Goal: Task Accomplishment & Management: Manage account settings

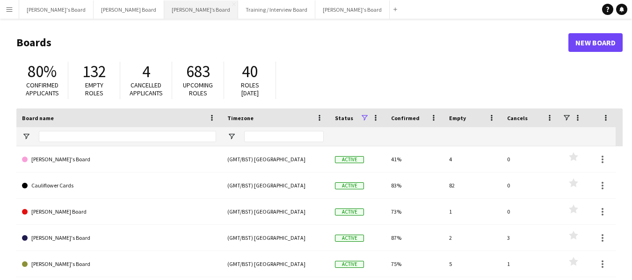
click at [164, 9] on button "[PERSON_NAME]’s Board Close" at bounding box center [201, 9] width 74 height 18
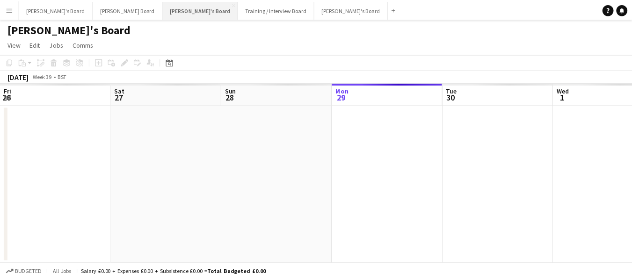
scroll to position [0, 224]
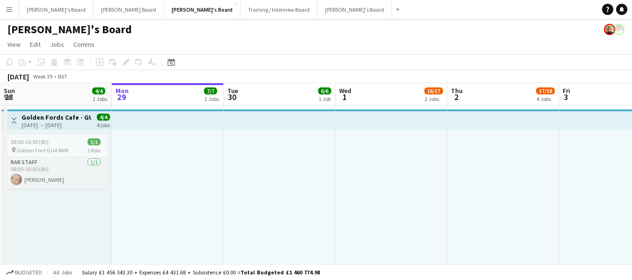
click at [363, 100] on app-board-header-date "Wed 1 16/17 2 Jobs" at bounding box center [392, 94] width 112 height 22
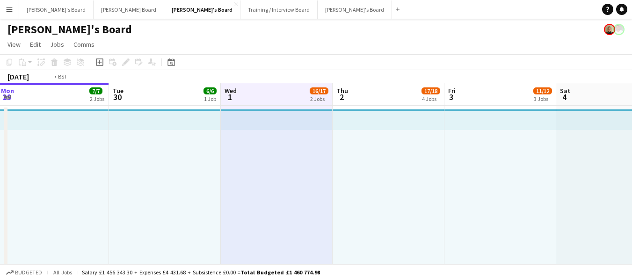
scroll to position [0, 355]
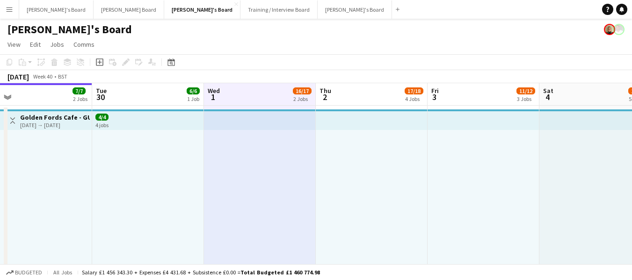
drag, startPoint x: 253, startPoint y: 98, endPoint x: 142, endPoint y: 95, distance: 110.5
click at [241, 93] on app-board-header-date "Wed 1 16/17 2 Jobs" at bounding box center [260, 94] width 112 height 22
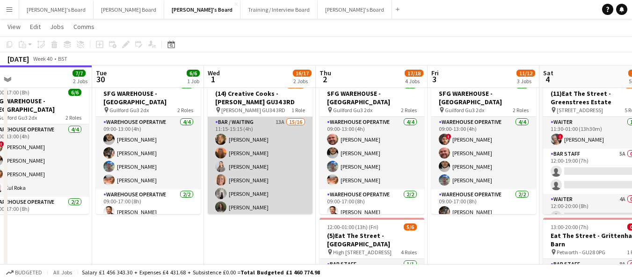
scroll to position [0, 355]
click at [238, 119] on app-card-role "Bar / Waiting 13A 15/16 11:15-15:15 (4h) [PERSON_NAME] [PERSON_NAME] [PERSON_NA…" at bounding box center [260, 234] width 105 height 235
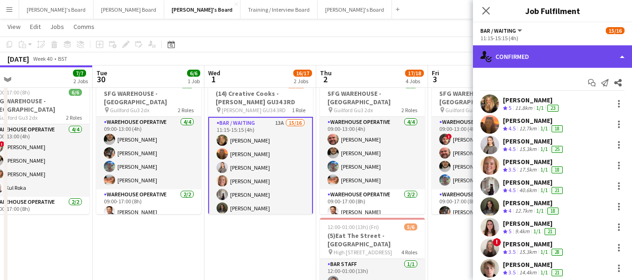
click at [549, 54] on div "single-neutral-actions-check-2 Confirmed" at bounding box center [552, 56] width 159 height 22
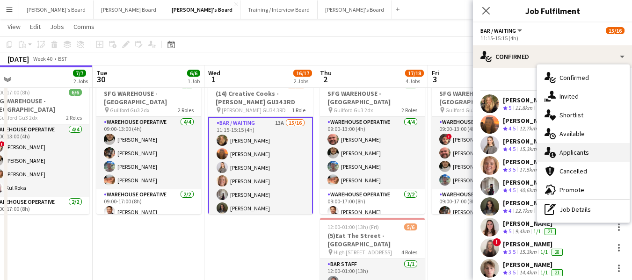
click at [566, 149] on span "Applicants" at bounding box center [574, 152] width 29 height 8
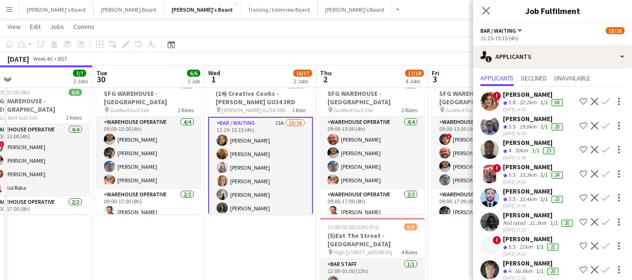
scroll to position [0, 0]
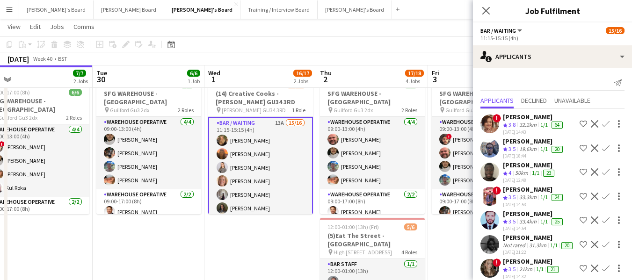
click at [525, 144] on div "[PERSON_NAME]" at bounding box center [534, 141] width 62 height 8
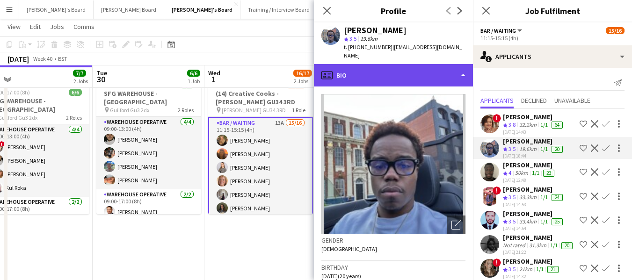
click at [392, 69] on div "profile Bio" at bounding box center [393, 75] width 159 height 22
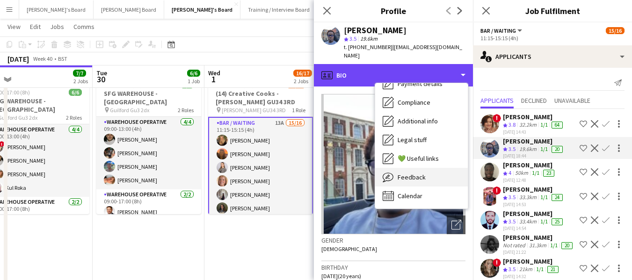
scroll to position [144, 0]
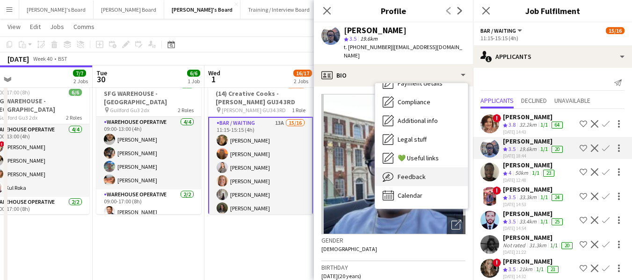
click at [410, 173] on span "Feedback" at bounding box center [412, 177] width 28 height 8
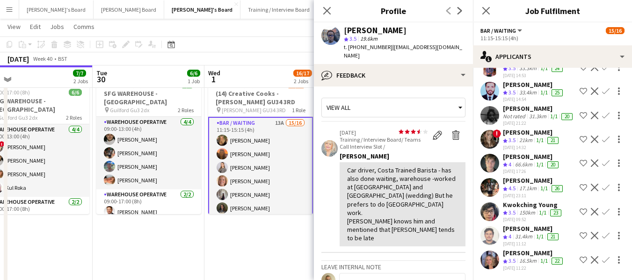
scroll to position [187, 0]
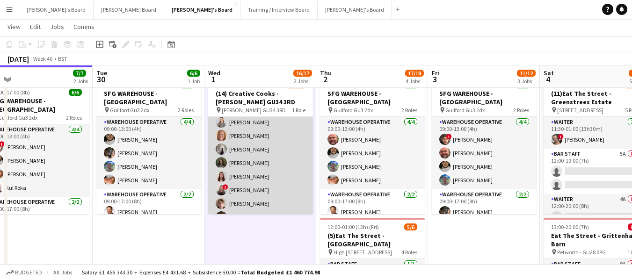
scroll to position [0, 0]
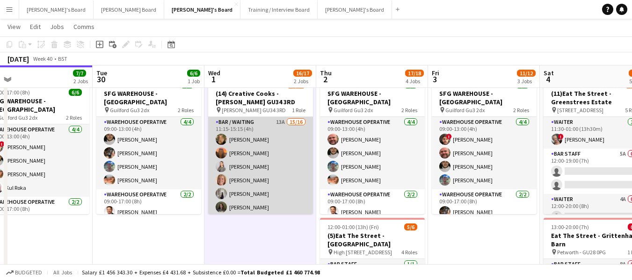
click at [247, 123] on app-card-role "Bar / Waiting 13A 15/16 11:15-15:15 (4h) [PERSON_NAME] [PERSON_NAME] [PERSON_NA…" at bounding box center [260, 234] width 105 height 235
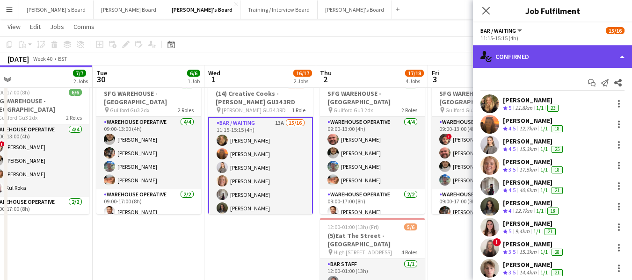
click at [532, 60] on div "single-neutral-actions-check-2 Confirmed" at bounding box center [552, 56] width 159 height 22
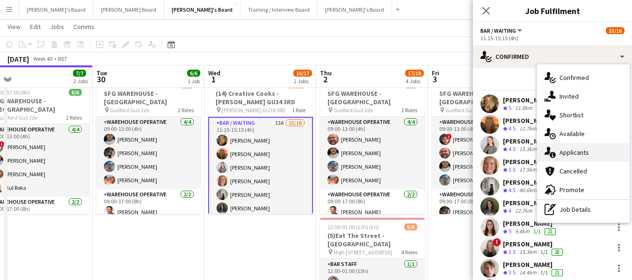
click at [572, 150] on span "Applicants" at bounding box center [574, 152] width 29 height 8
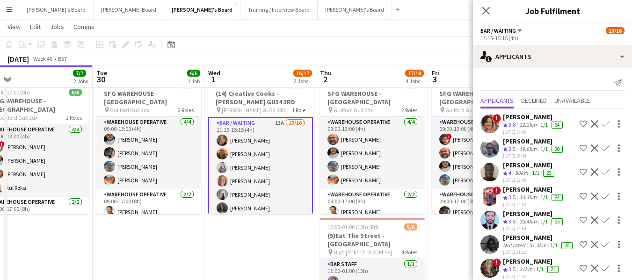
click at [535, 146] on div "19.6km" at bounding box center [528, 150] width 21 height 8
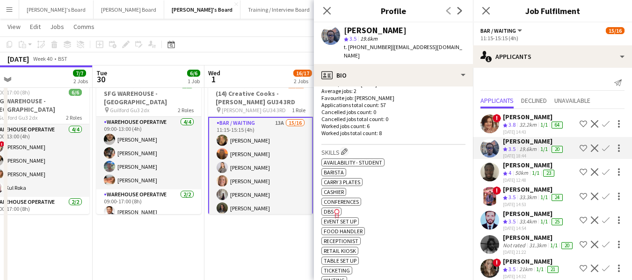
scroll to position [281, 0]
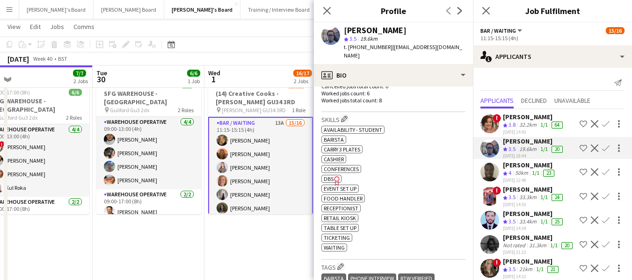
click at [409, 208] on div "ok-circled2 background Layer 1 cross-circle-red background Layer 1 Availability…" at bounding box center [393, 188] width 144 height 128
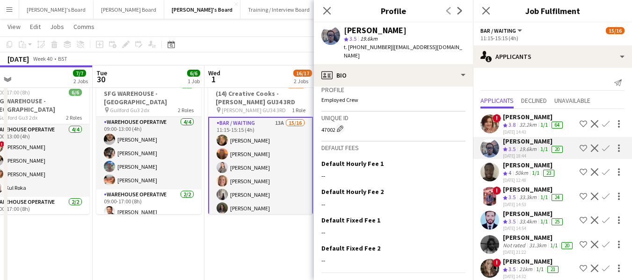
scroll to position [511, 0]
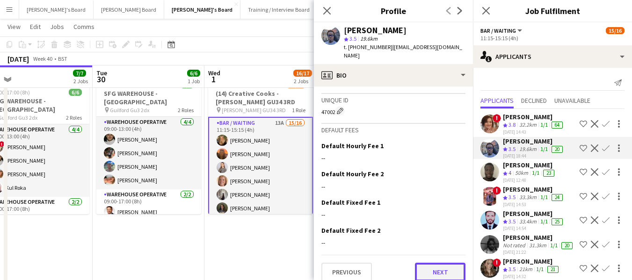
click at [440, 265] on button "Next" at bounding box center [440, 272] width 51 height 19
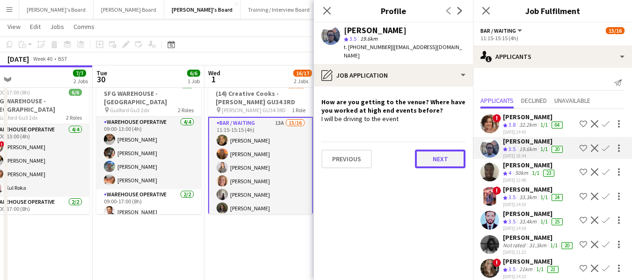
click at [441, 152] on button "Next" at bounding box center [440, 159] width 51 height 19
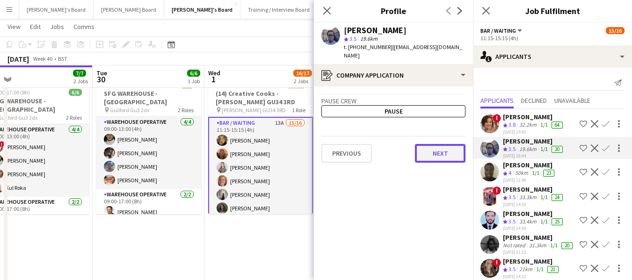
click at [438, 149] on button "Next" at bounding box center [440, 153] width 51 height 19
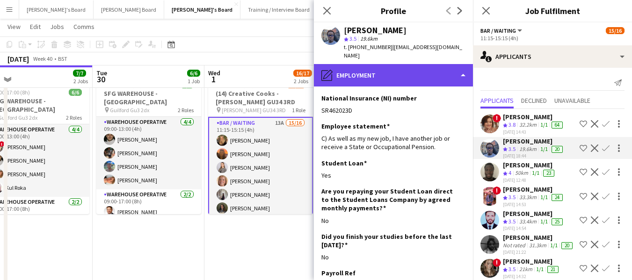
click at [430, 74] on div "pencil4 Employment" at bounding box center [393, 75] width 159 height 22
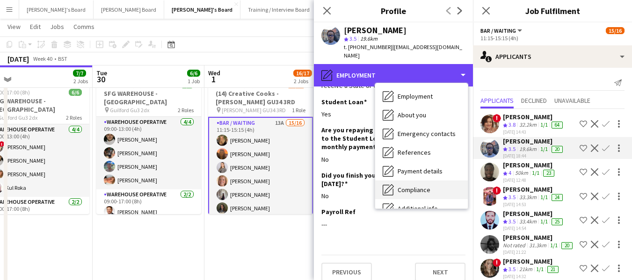
scroll to position [51, 0]
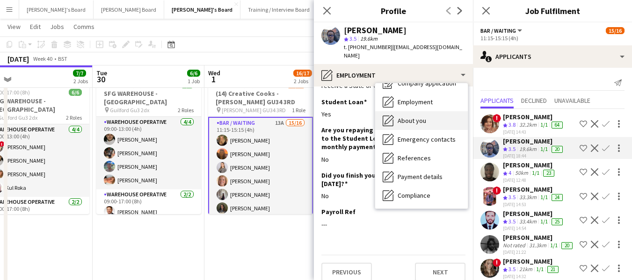
click at [422, 117] on span "About you" at bounding box center [412, 121] width 29 height 8
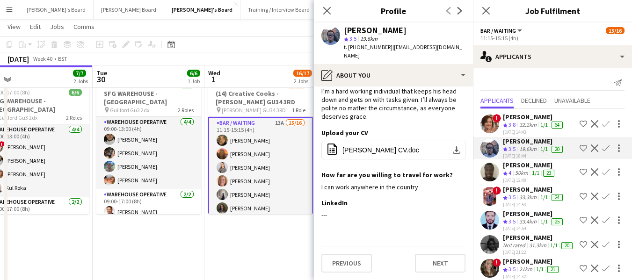
scroll to position [0, 0]
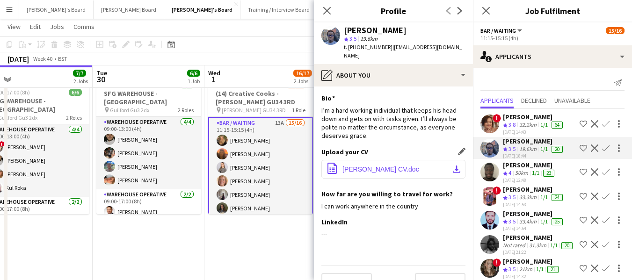
click at [378, 165] on button "office-file-sheet [PERSON_NAME] CV.doc download-bottom" at bounding box center [393, 169] width 144 height 19
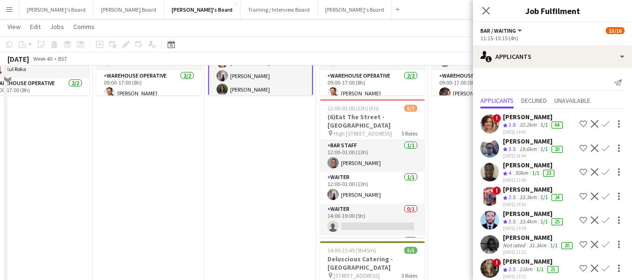
scroll to position [343, 0]
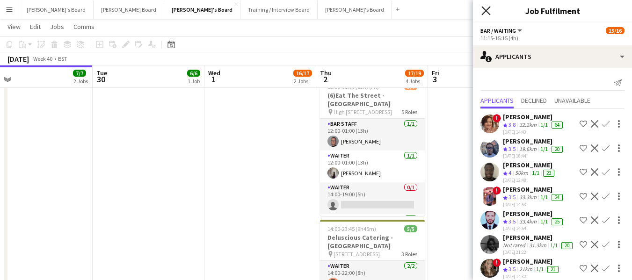
click at [488, 12] on icon at bounding box center [486, 10] width 9 height 9
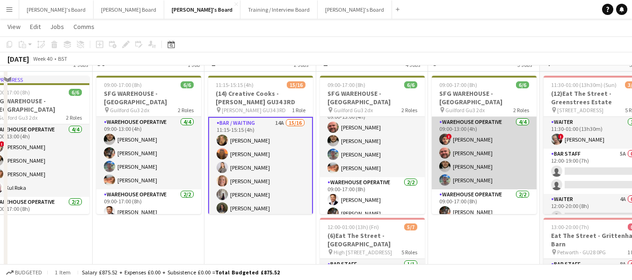
scroll to position [62, 0]
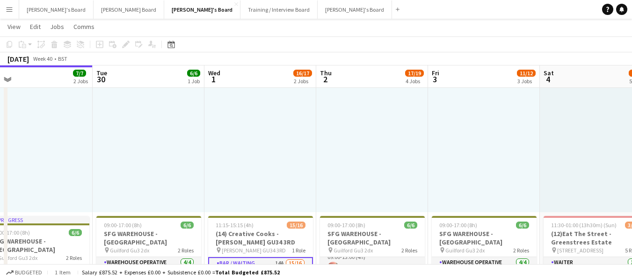
click at [11, 10] on app-icon "Menu" at bounding box center [9, 9] width 7 height 7
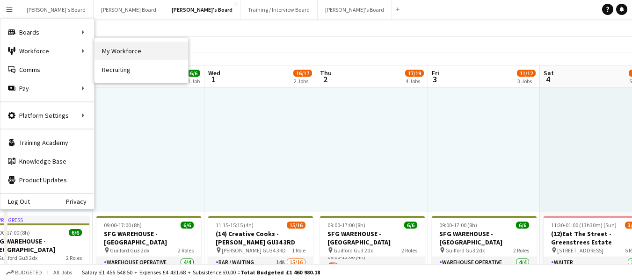
click at [131, 55] on link "My Workforce" at bounding box center [142, 51] width 94 height 19
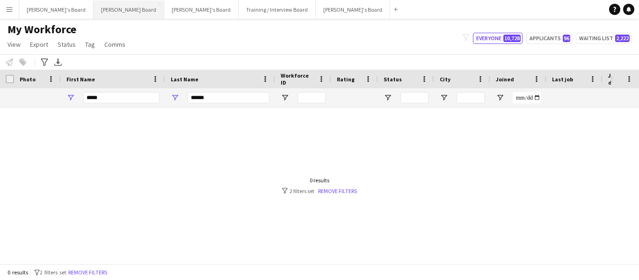
click at [94, 8] on button "[PERSON_NAME] Board Close" at bounding box center [129, 9] width 71 height 18
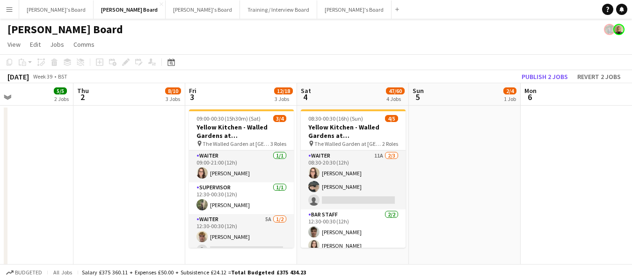
scroll to position [0, 386]
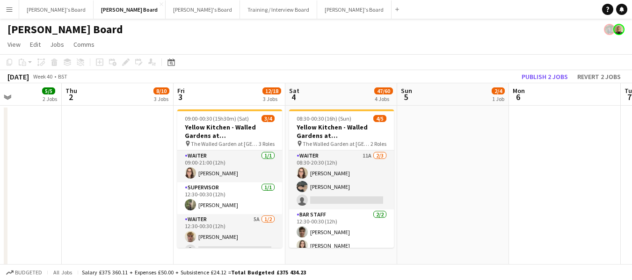
drag, startPoint x: 480, startPoint y: 94, endPoint x: 95, endPoint y: 86, distance: 385.7
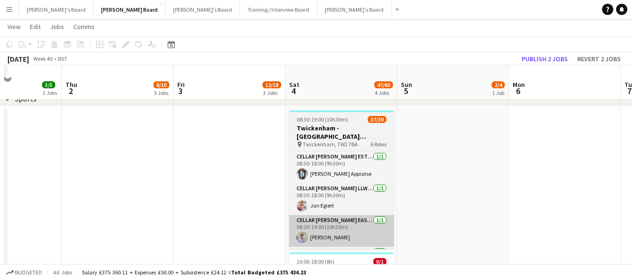
scroll to position [328, 0]
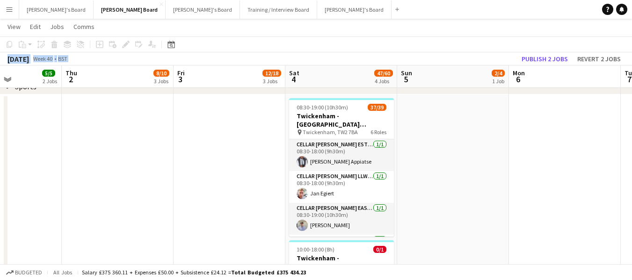
drag, startPoint x: 351, startPoint y: 53, endPoint x: 309, endPoint y: 51, distance: 42.2
click at [309, 51] on div "Copy Paste Paste Ctrl+V Paste with crew Ctrl+Shift+V Paste linked Job [GEOGRAPH…" at bounding box center [316, 51] width 632 height 29
drag, startPoint x: 217, startPoint y: 85, endPoint x: 175, endPoint y: 78, distance: 43.2
click at [215, 85] on app-board-header-date "Fri 3 12/18 3 Jobs" at bounding box center [230, 77] width 112 height 22
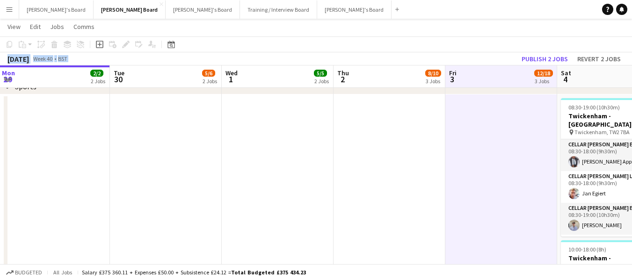
drag, startPoint x: 119, startPoint y: 75, endPoint x: 275, endPoint y: 93, distance: 157.4
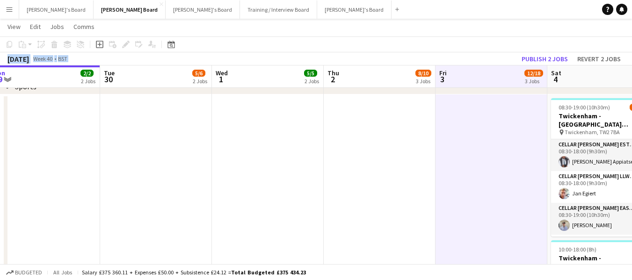
scroll to position [0, 233]
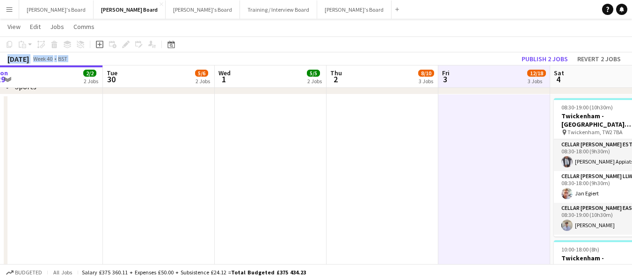
drag, startPoint x: 147, startPoint y: 82, endPoint x: 275, endPoint y: 66, distance: 128.7
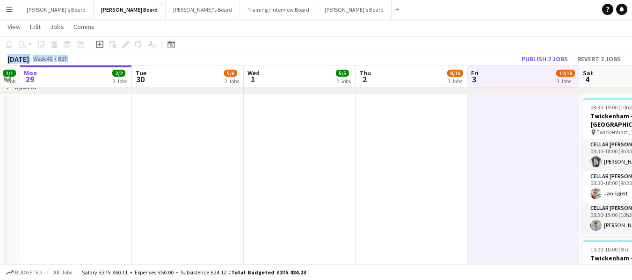
drag, startPoint x: 143, startPoint y: 76, endPoint x: 199, endPoint y: 69, distance: 56.1
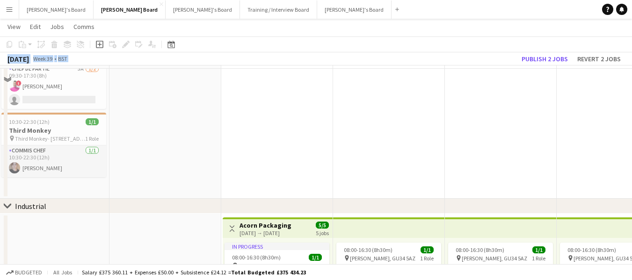
scroll to position [1123, 0]
